Goal: Task Accomplishment & Management: Manage account settings

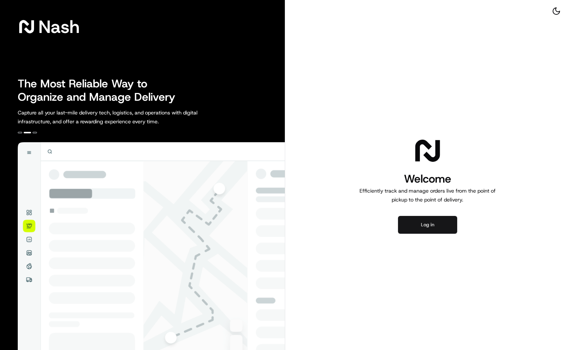
click at [412, 228] on button "Log in" at bounding box center [427, 225] width 59 height 18
